Goal: Check status: Check status

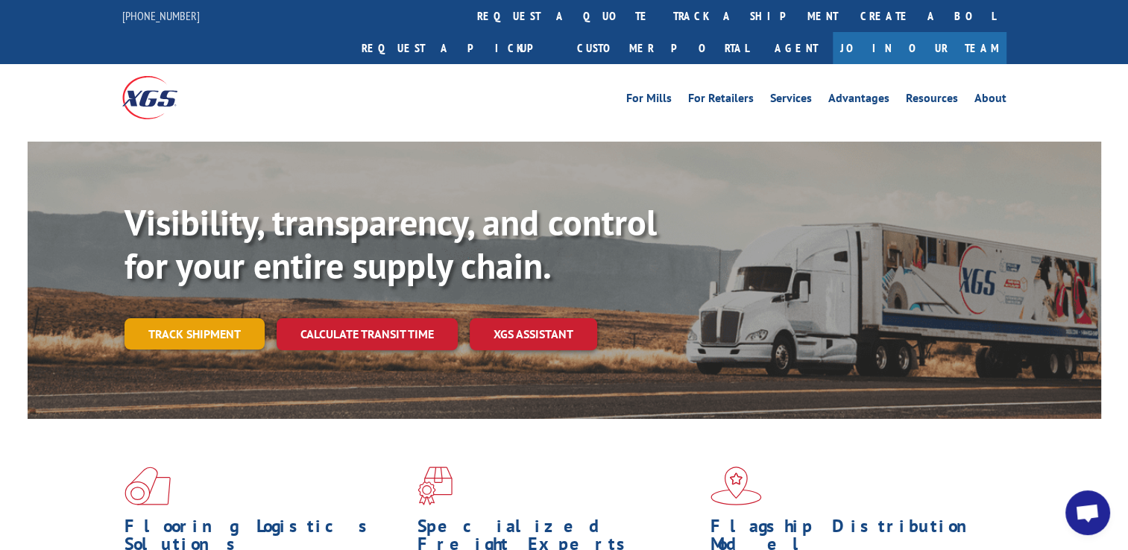
click at [184, 318] on link "Track shipment" at bounding box center [194, 333] width 140 height 31
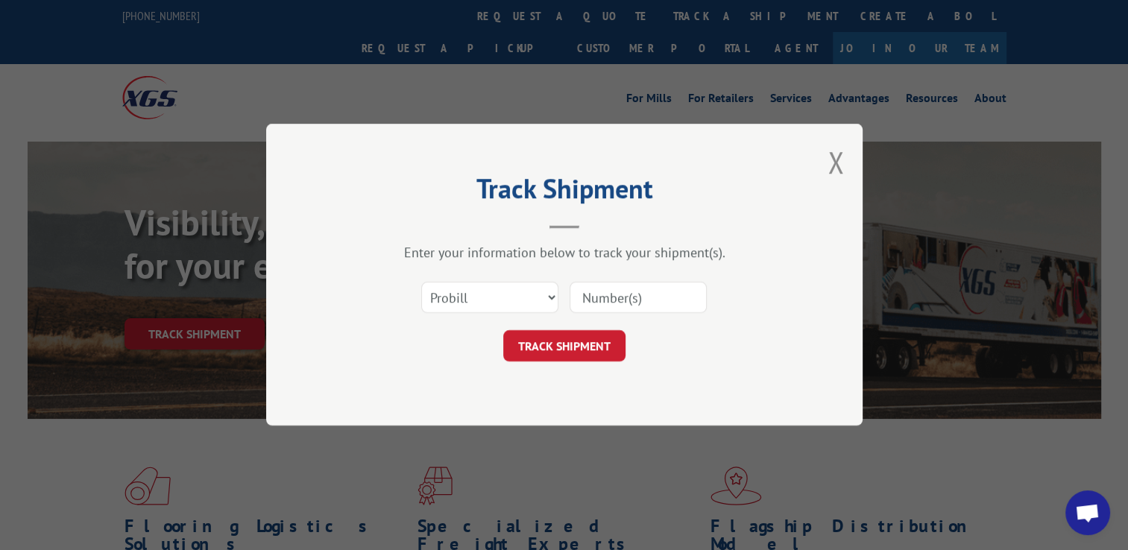
click at [619, 306] on input at bounding box center [637, 297] width 137 height 31
paste input "619054"
type input "619054"
click at [590, 356] on button "TRACK SHIPMENT" at bounding box center [564, 346] width 122 height 31
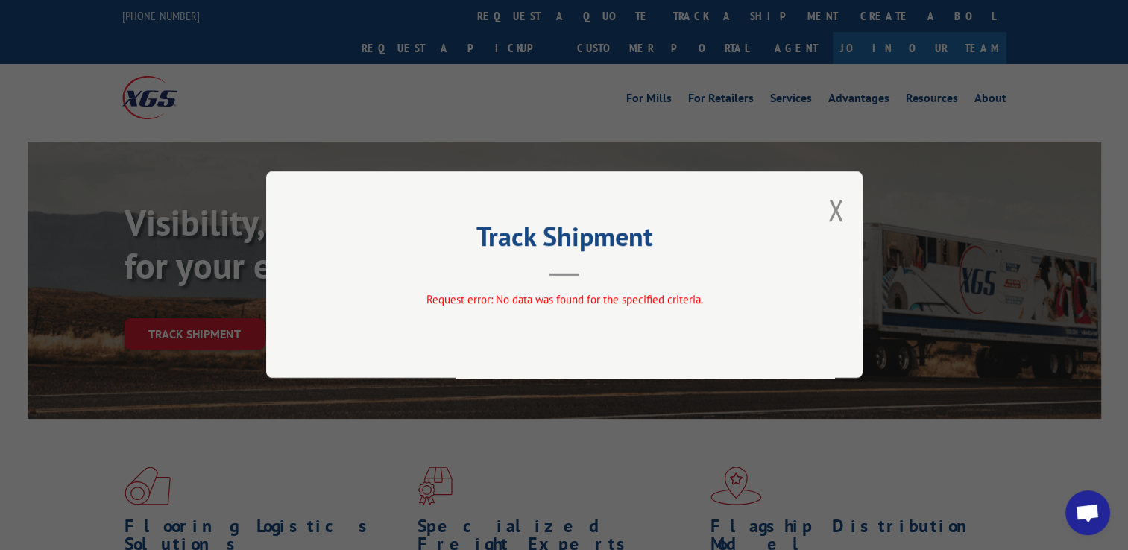
drag, startPoint x: 833, startPoint y: 210, endPoint x: 417, endPoint y: 240, distance: 416.2
click at [829, 212] on button "Close modal" at bounding box center [835, 210] width 16 height 40
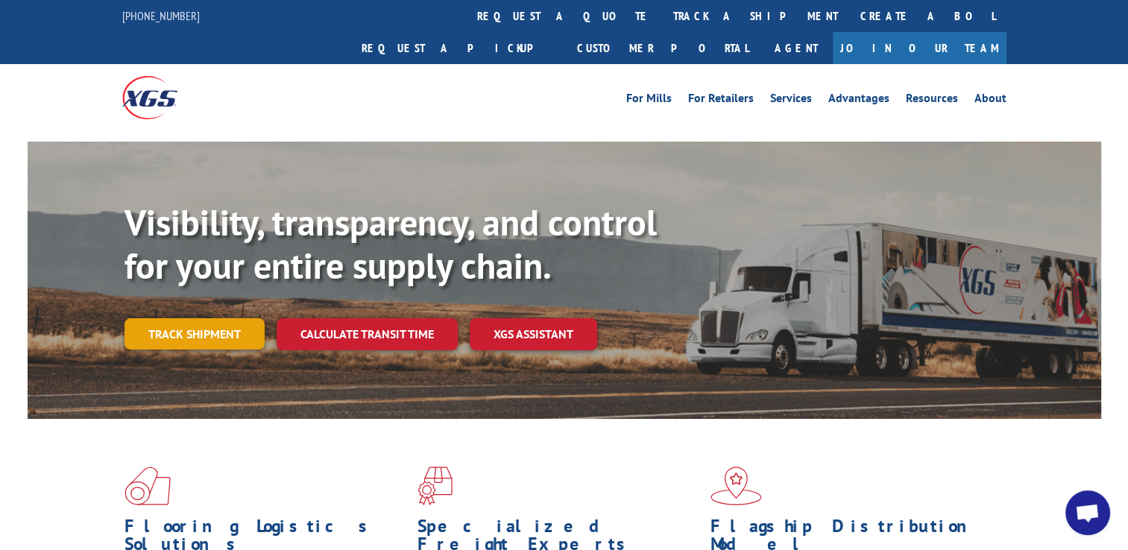
click at [227, 318] on link "Track shipment" at bounding box center [194, 333] width 140 height 31
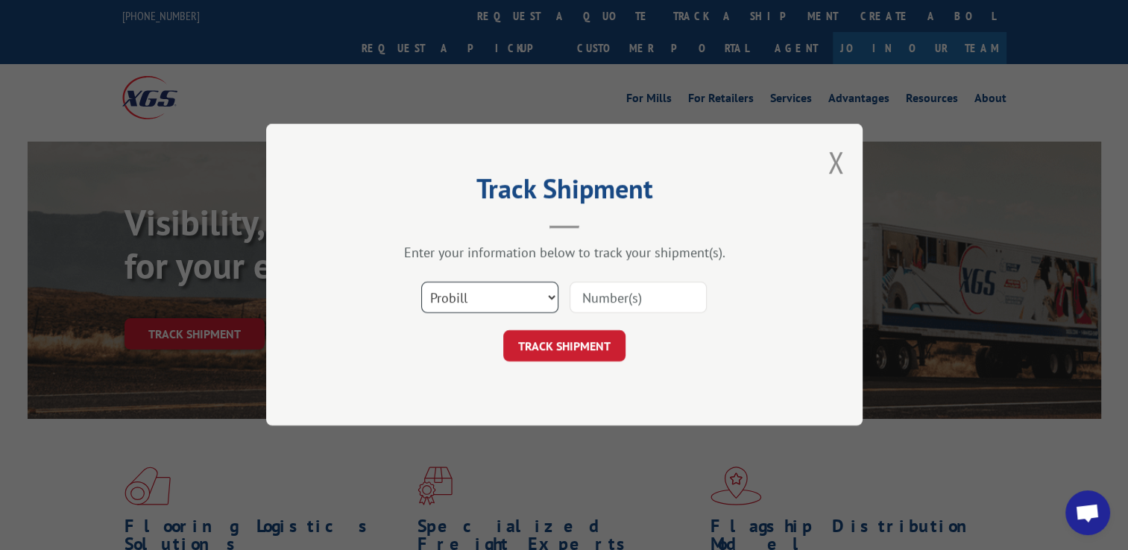
click at [449, 297] on select "Select category... Probill BOL PO" at bounding box center [489, 297] width 137 height 31
select select "bol"
click at [421, 282] on select "Select category... Probill BOL PO" at bounding box center [489, 297] width 137 height 31
click at [588, 299] on input at bounding box center [637, 297] width 137 height 31
paste input "619054"
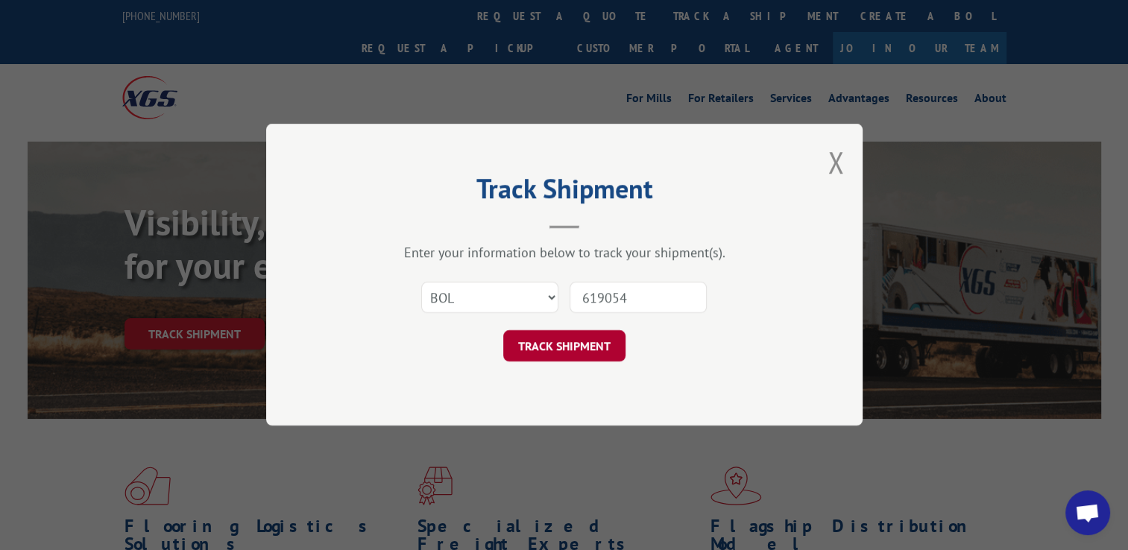
type input "619054"
click at [566, 345] on button "TRACK SHIPMENT" at bounding box center [564, 346] width 122 height 31
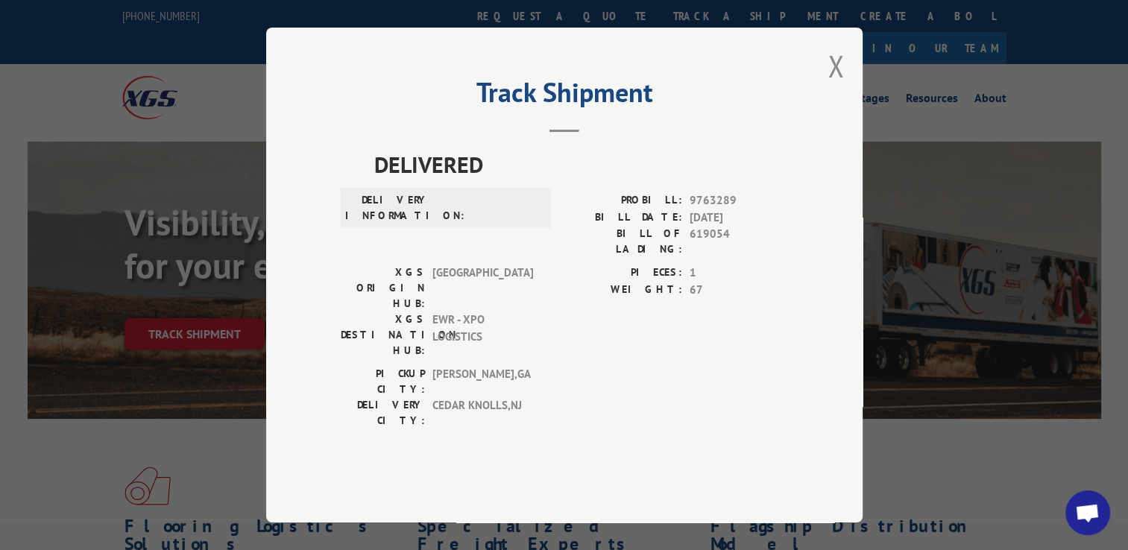
click at [845, 107] on div "Track Shipment DELIVERED DELIVERY INFORMATION: PROBILL: 9763289 BILL DATE: [DAT…" at bounding box center [564, 275] width 596 height 495
click at [832, 86] on button "Close modal" at bounding box center [835, 66] width 16 height 40
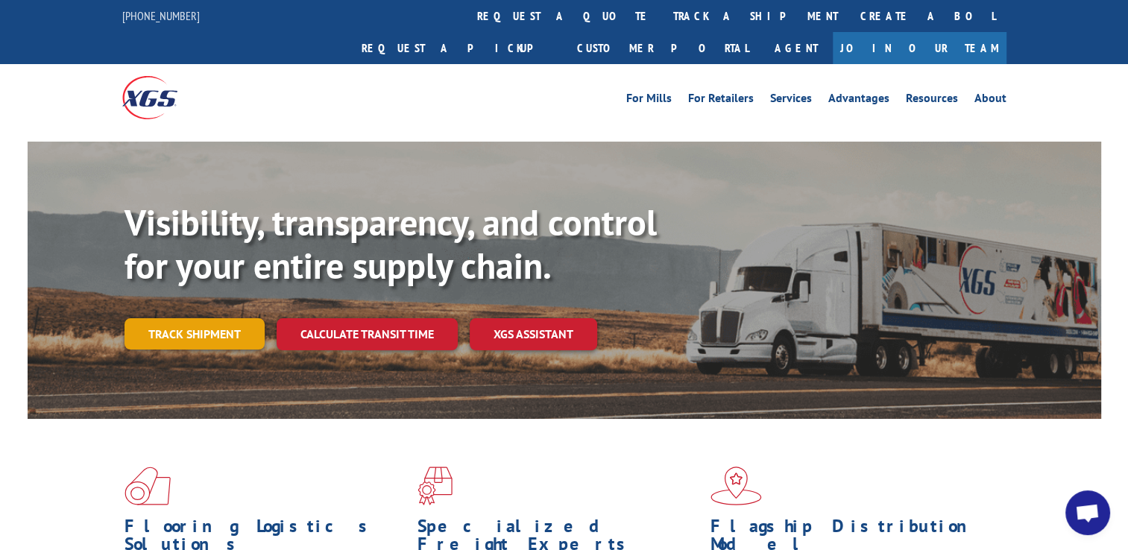
click at [167, 318] on link "Track shipment" at bounding box center [194, 333] width 140 height 31
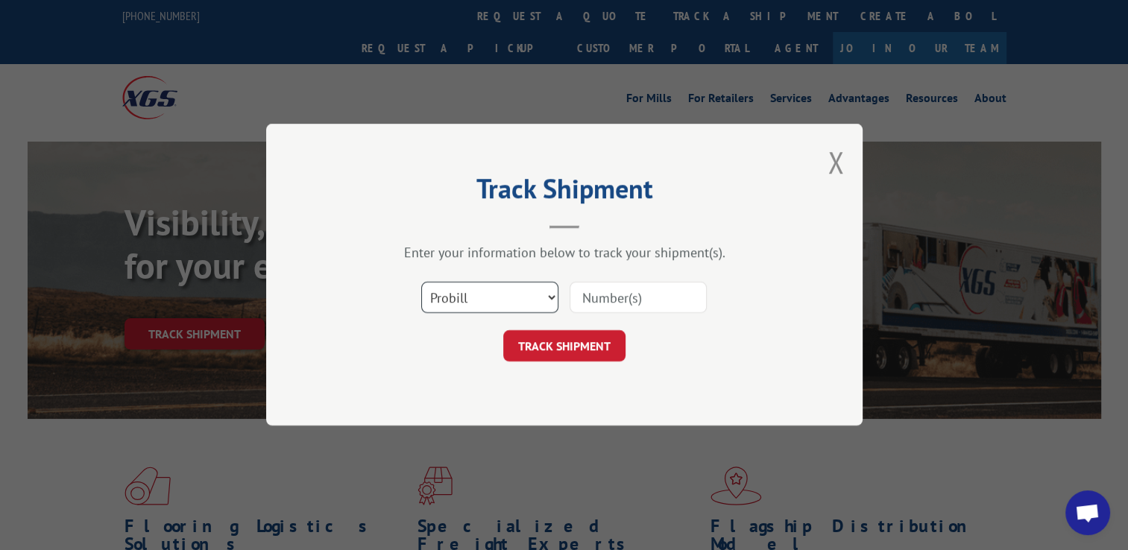
click at [443, 309] on select "Select category... Probill BOL PO" at bounding box center [489, 297] width 137 height 31
select select "po"
click at [421, 282] on select "Select category... Probill BOL PO" at bounding box center [489, 297] width 137 height 31
click at [585, 305] on input at bounding box center [637, 297] width 137 height 31
paste input "619054"
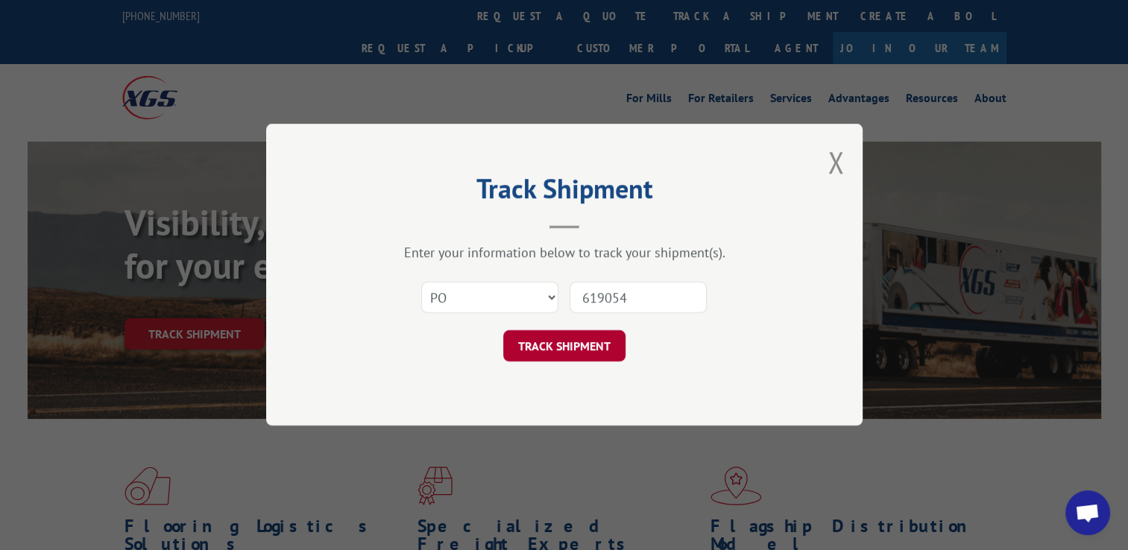
type input "619054"
click at [592, 339] on button "TRACK SHIPMENT" at bounding box center [564, 346] width 122 height 31
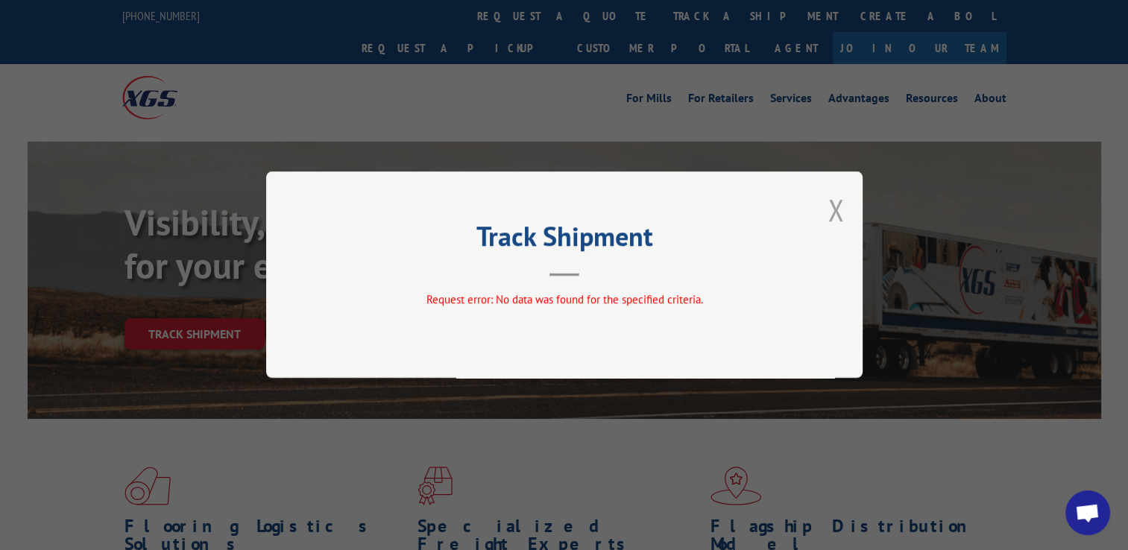
click at [829, 207] on button "Close modal" at bounding box center [835, 210] width 16 height 40
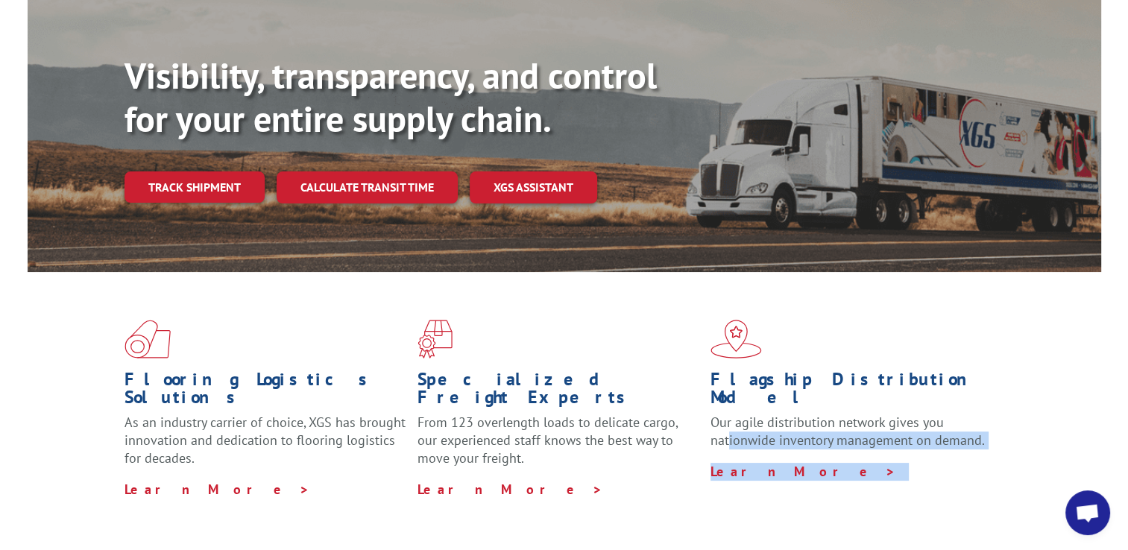
scroll to position [212, 0]
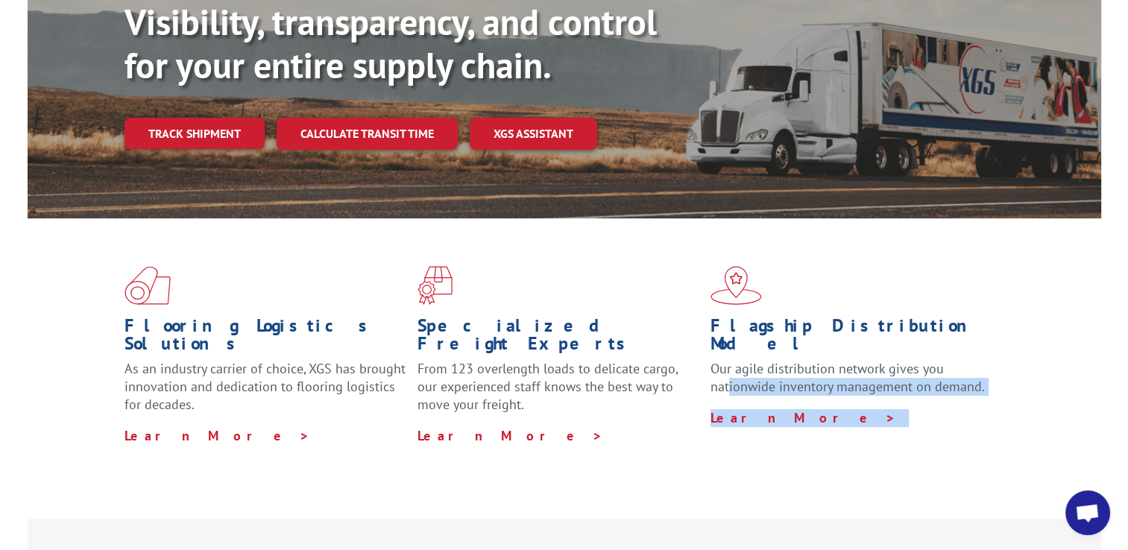
drag, startPoint x: 730, startPoint y: 549, endPoint x: 778, endPoint y: 551, distance: 48.5
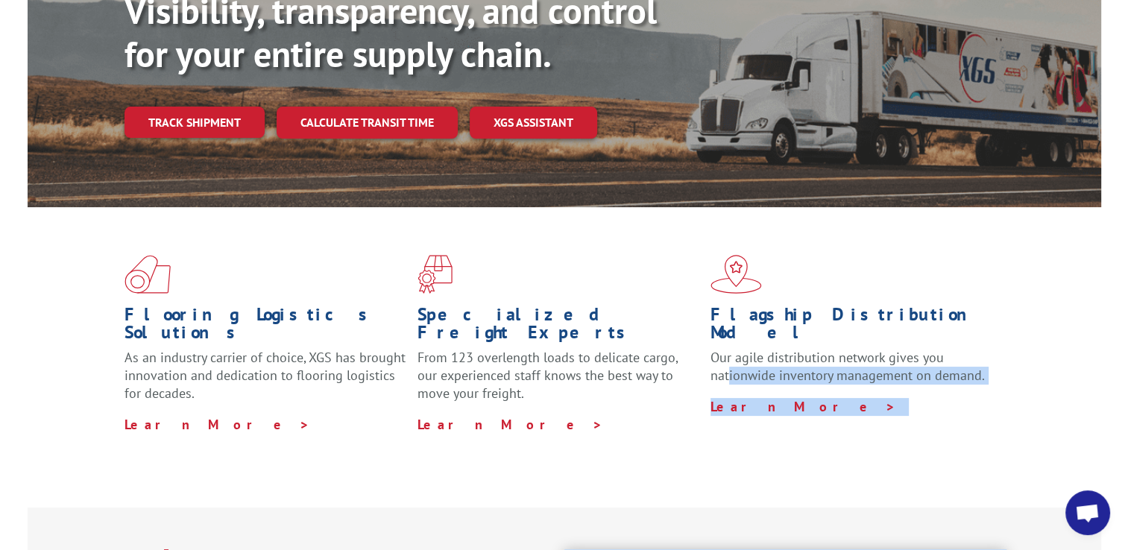
drag, startPoint x: 778, startPoint y: 551, endPoint x: 873, endPoint y: 357, distance: 215.7
click at [873, 398] on p "Learn More >" at bounding box center [851, 407] width 282 height 18
click at [842, 398] on p "Learn More >" at bounding box center [851, 407] width 282 height 18
